Goal: Find specific page/section: Find specific page/section

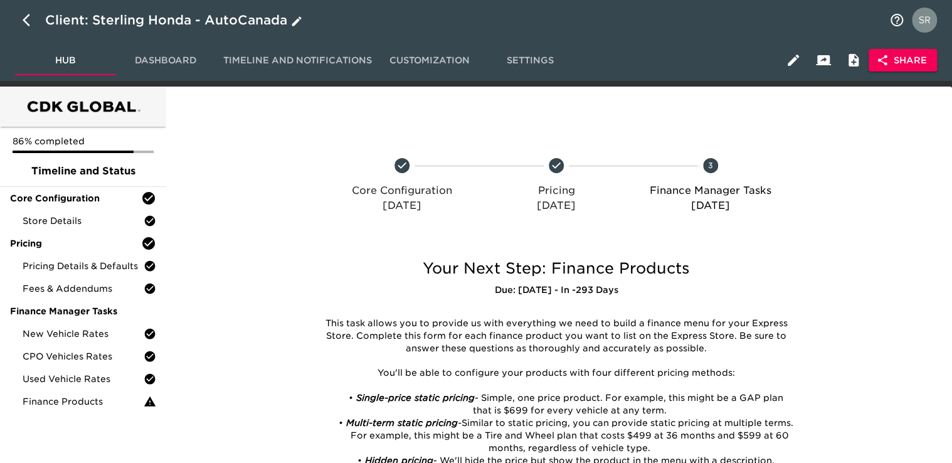
click at [24, 11] on button "button" at bounding box center [30, 20] width 30 height 30
select select "10"
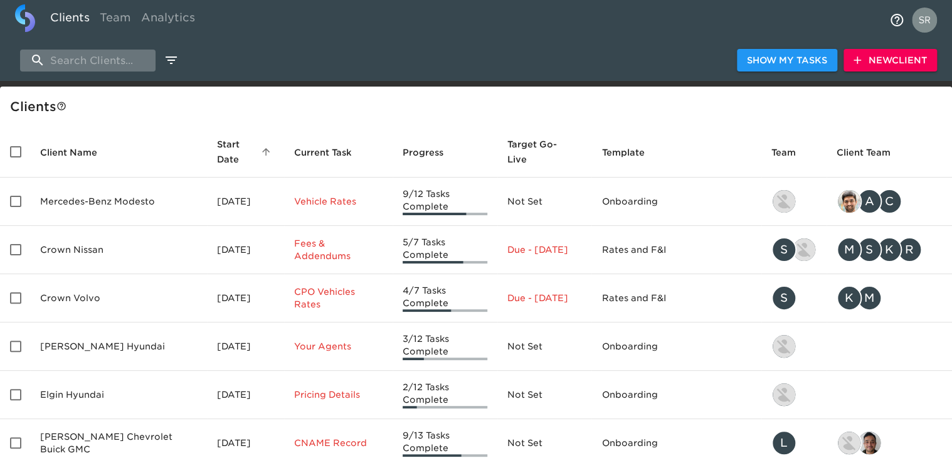
click at [113, 70] on input "search" at bounding box center [87, 61] width 135 height 22
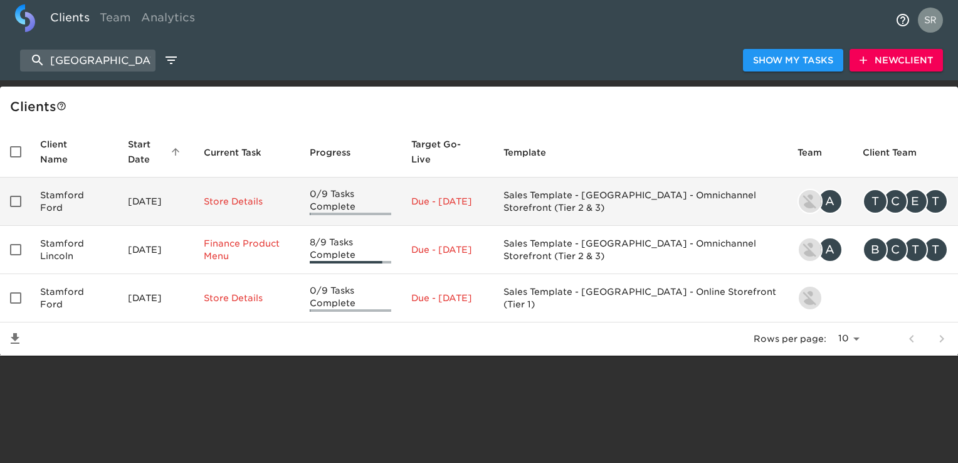
type input "[GEOGRAPHIC_DATA]"
